Goal: Task Accomplishment & Management: Manage account settings

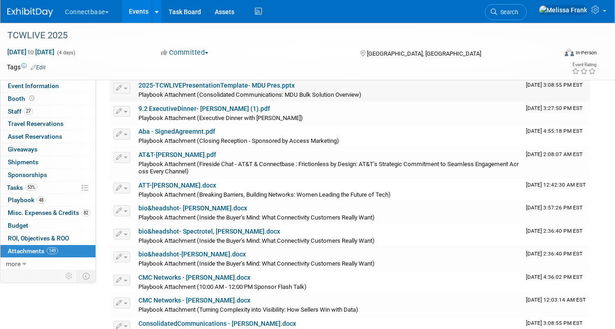
scroll to position [840, 0]
click at [39, 218] on link "82 Misc. Expenses & Credits 82" at bounding box center [47, 213] width 95 height 12
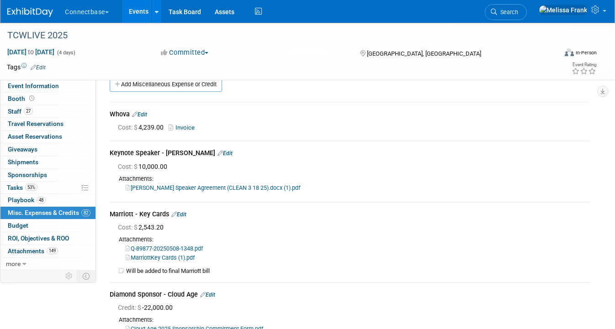
scroll to position [0, 0]
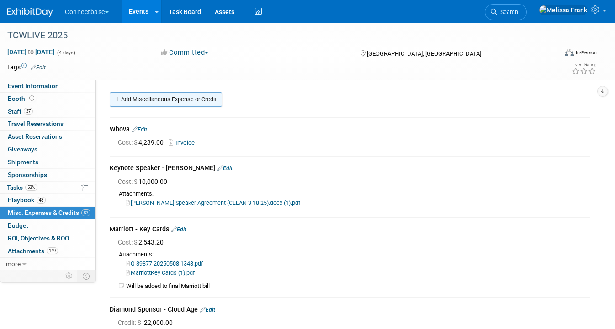
click at [185, 103] on link "Add Miscellaneous Expense or Credit" at bounding box center [166, 99] width 112 height 15
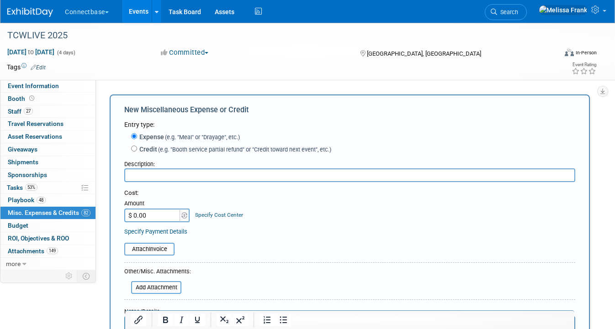
click at [174, 148] on span "(e.g. "Booth service partial refund" or "Credit toward next event", etc.)" at bounding box center [244, 149] width 174 height 7
click at [137, 148] on input "Credit (e.g. "Booth service partial refund" or "Credit toward next event", etc.)" at bounding box center [134, 149] width 6 height 6
radio input "true"
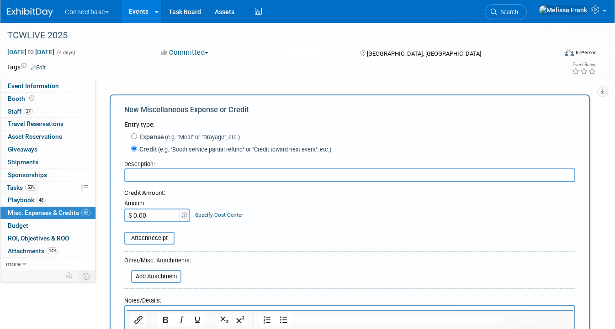
click at [159, 173] on input "text" at bounding box center [349, 176] width 451 height 14
type input "S"
type input "Bronze Sponsor - Sonar"
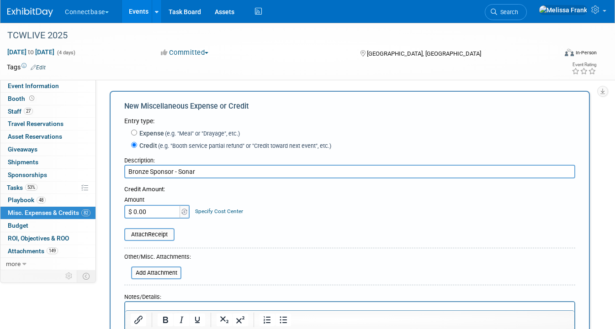
click at [166, 209] on input "$ 0.00" at bounding box center [152, 212] width 57 height 14
type input "$ 2,000.00"
click at [158, 269] on input "file" at bounding box center [126, 273] width 109 height 11
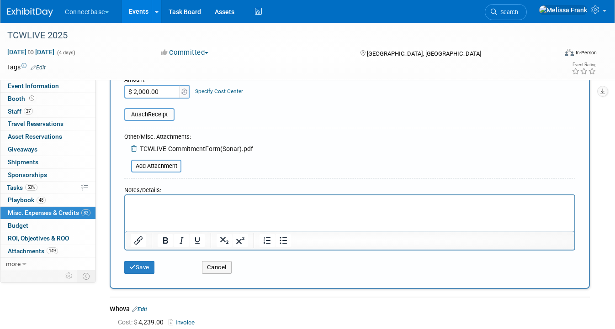
scroll to position [135, 0]
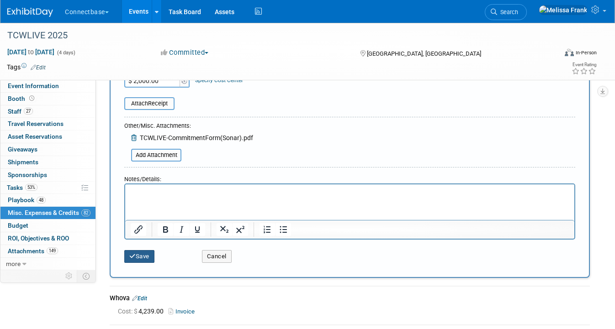
click at [135, 260] on button "Save" at bounding box center [139, 256] width 30 height 13
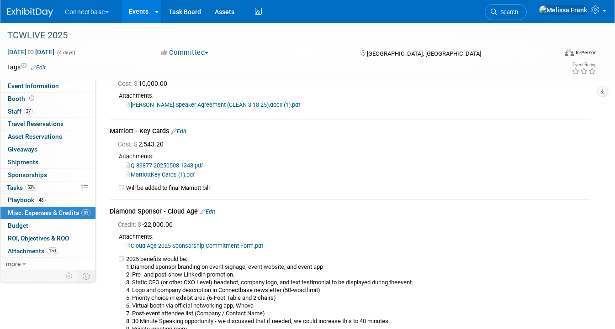
scroll to position [0, 0]
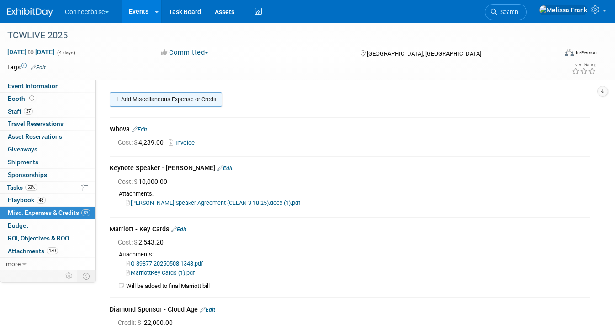
click at [174, 106] on link "Add Miscellaneous Expense or Credit" at bounding box center [166, 99] width 112 height 15
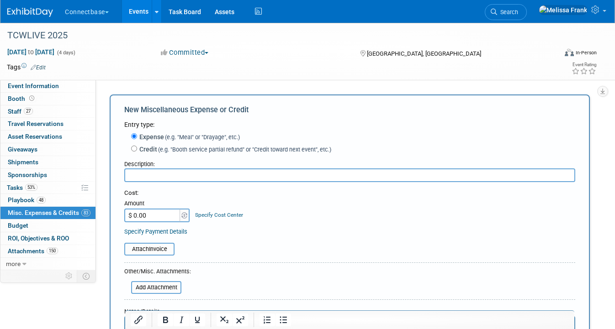
click at [145, 148] on label "Credit (e.g. "Booth service partial refund" or "Credit toward next event", etc.)" at bounding box center [234, 149] width 194 height 9
click at [137, 148] on input "Credit (e.g. "Booth service partial refund" or "Credit toward next event", etc.)" at bounding box center [134, 149] width 6 height 6
radio input "true"
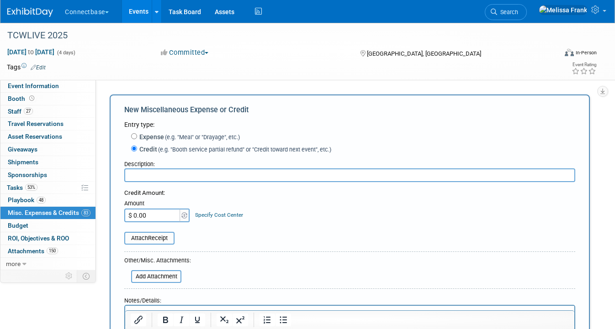
click at [149, 179] on input "text" at bounding box center [349, 176] width 451 height 14
click at [130, 173] on input "InterGlobix" at bounding box center [349, 176] width 451 height 14
type input "Affiliate - InterGlobix"
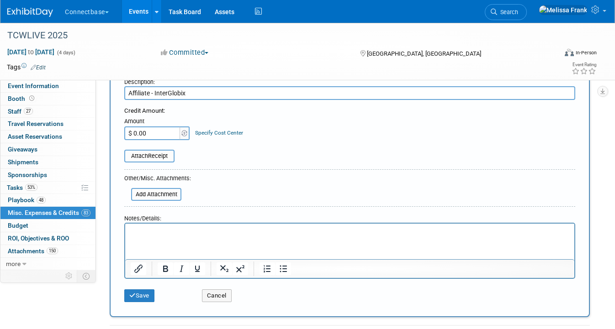
click at [164, 236] on html at bounding box center [349, 229] width 449 height 13
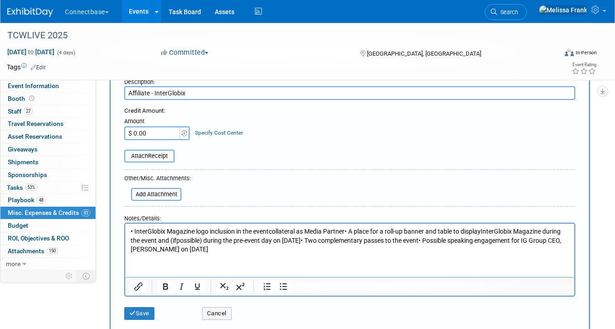
click at [217, 252] on p "• InterGlobix Magazine logo inclusion in the eventcollateral as Media Partner• …" at bounding box center [350, 240] width 438 height 27
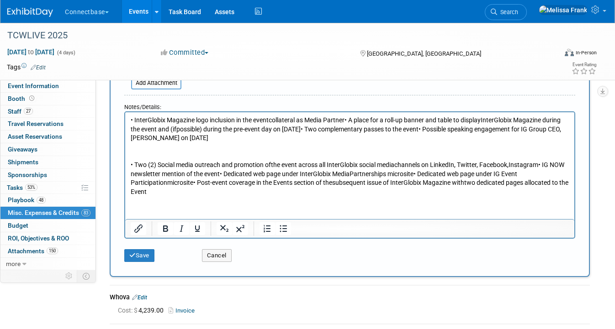
scroll to position [115, 0]
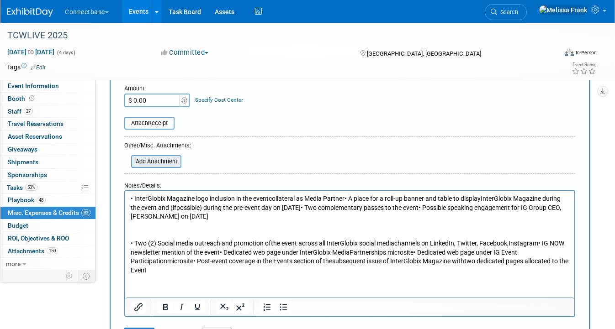
click at [154, 164] on input "file" at bounding box center [126, 161] width 109 height 11
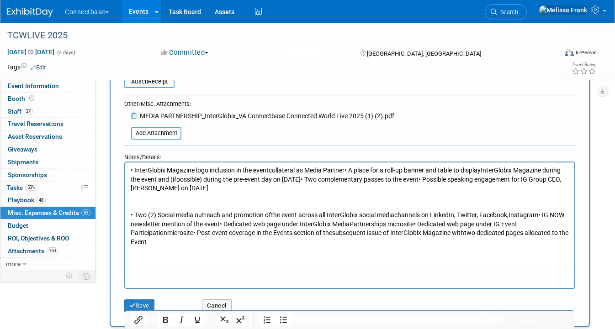
scroll to position [219, 0]
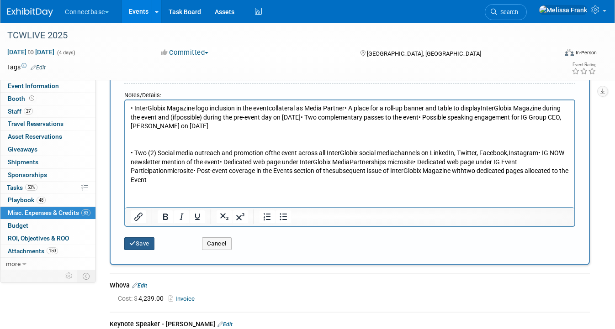
click at [149, 243] on button "Save" at bounding box center [139, 244] width 30 height 13
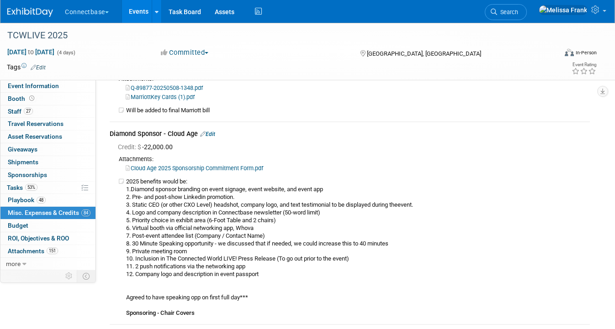
scroll to position [0, 0]
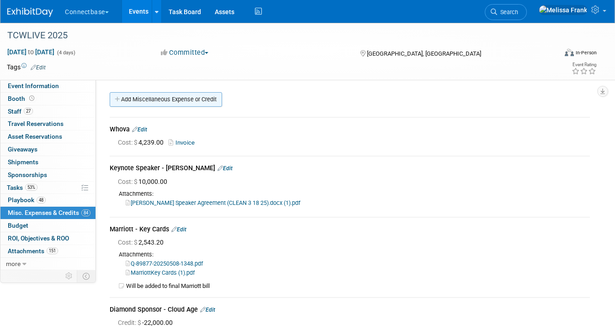
click at [184, 100] on link "Add Miscellaneous Expense or Credit" at bounding box center [166, 99] width 112 height 15
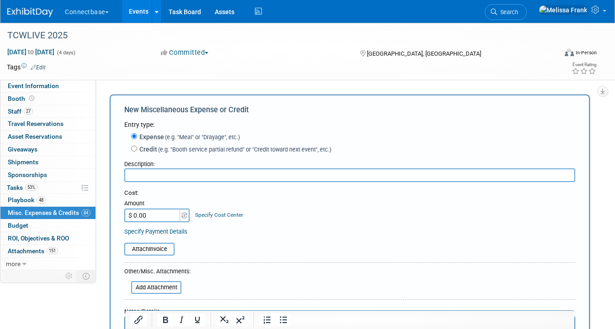
click at [160, 153] on label "Credit (e.g. "Booth service partial refund" or "Credit toward next event", etc.)" at bounding box center [234, 149] width 194 height 9
click at [137, 152] on input "Credit (e.g. "Booth service partial refund" or "Credit toward next event", etc.)" at bounding box center [134, 149] width 6 height 6
radio input "true"
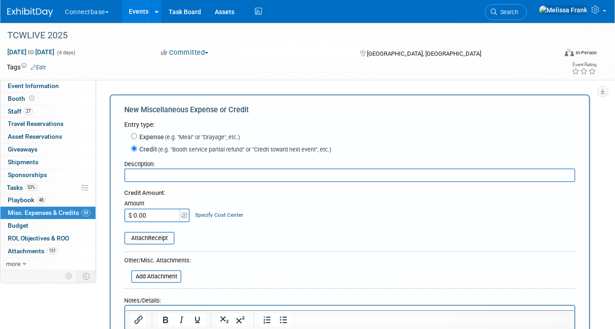
click at [159, 133] on label "Expense (e.g. "Meal" or "Drayage", etc.)" at bounding box center [188, 136] width 103 height 9
click at [137, 133] on input "Expense (e.g. "Meal" or "Drayage", etc.)" at bounding box center [134, 136] width 6 height 6
radio input "true"
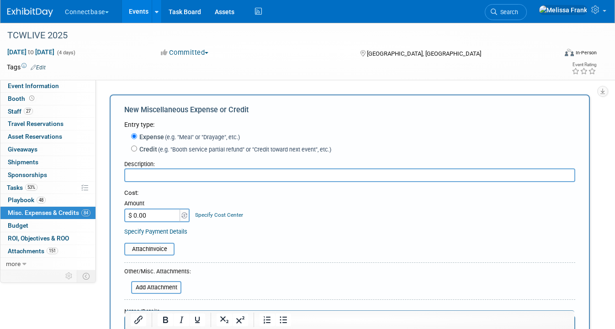
click at [165, 171] on input "text" at bounding box center [349, 176] width 451 height 14
type input "Folders"
click at [164, 217] on input "$ 0.00" at bounding box center [152, 216] width 57 height 14
type input "$ 31.86"
click at [165, 285] on input "file" at bounding box center [126, 287] width 109 height 11
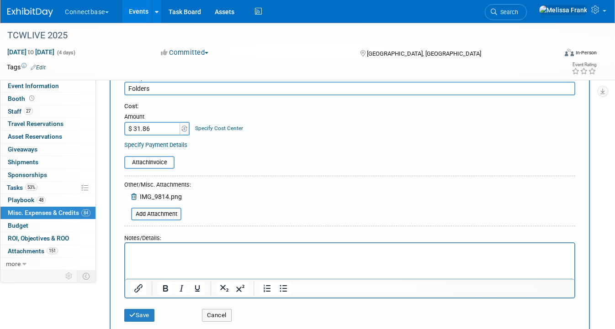
scroll to position [96, 0]
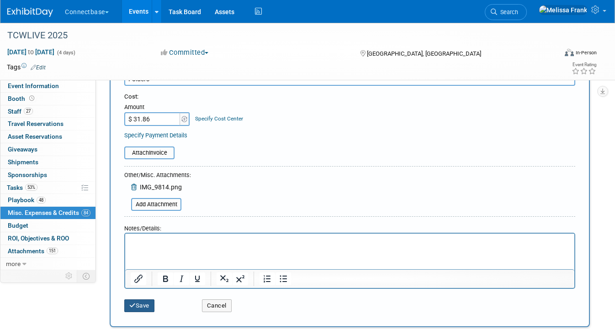
click at [147, 307] on button "Save" at bounding box center [139, 306] width 30 height 13
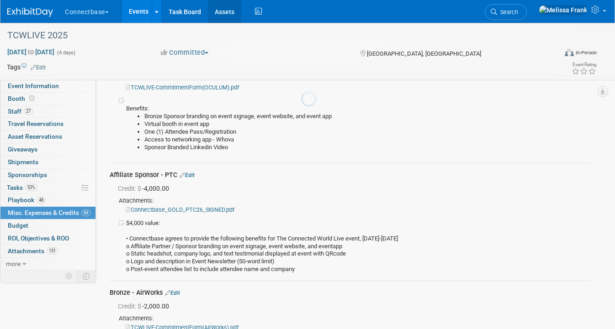
scroll to position [10121, 0]
